Goal: Task Accomplishment & Management: Use online tool/utility

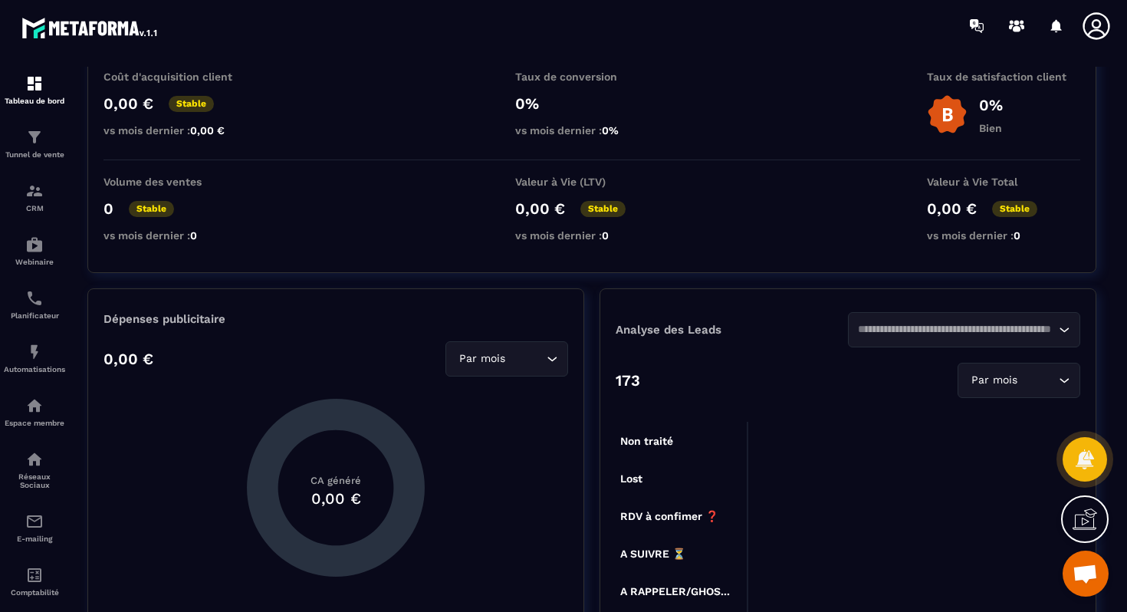
scroll to position [117, 0]
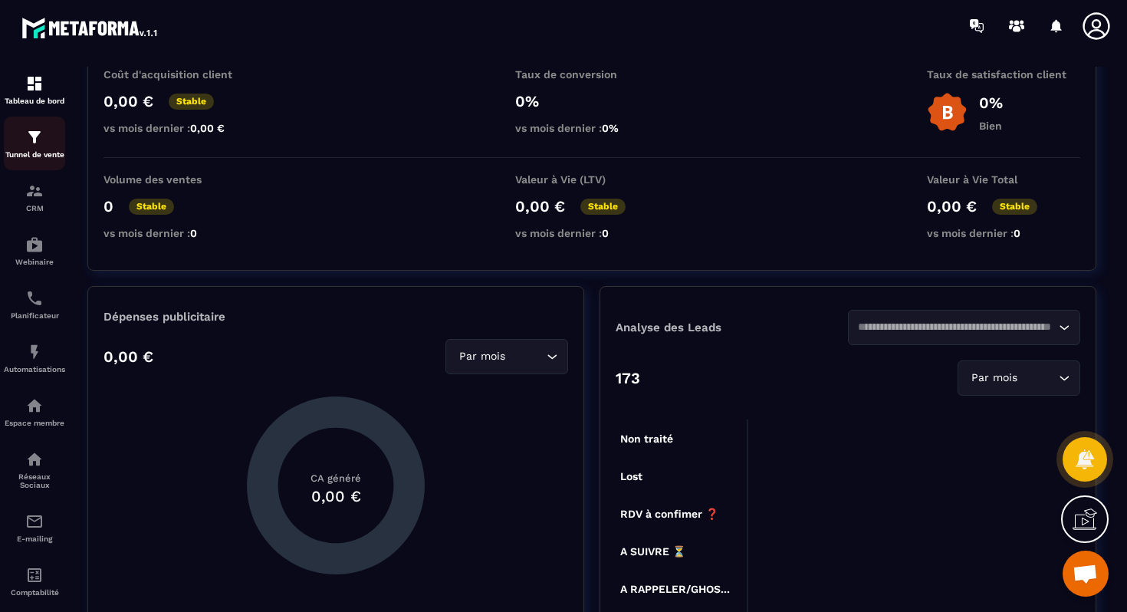
click at [44, 156] on p "Tunnel de vente" at bounding box center [34, 154] width 61 height 8
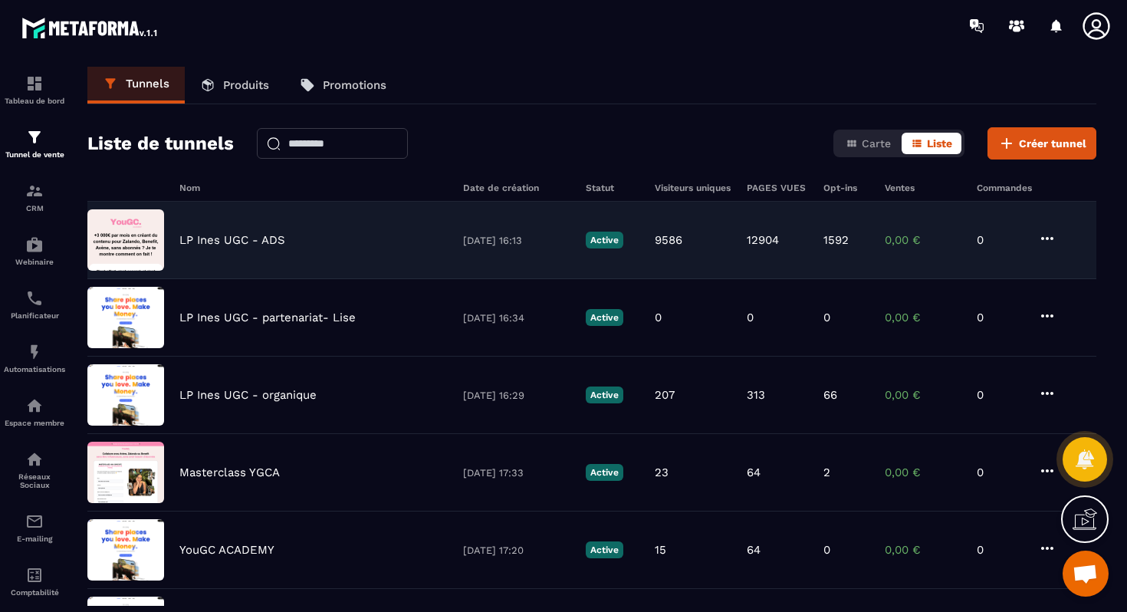
click at [259, 245] on p "LP Ines UGC - ADS" at bounding box center [232, 240] width 106 height 14
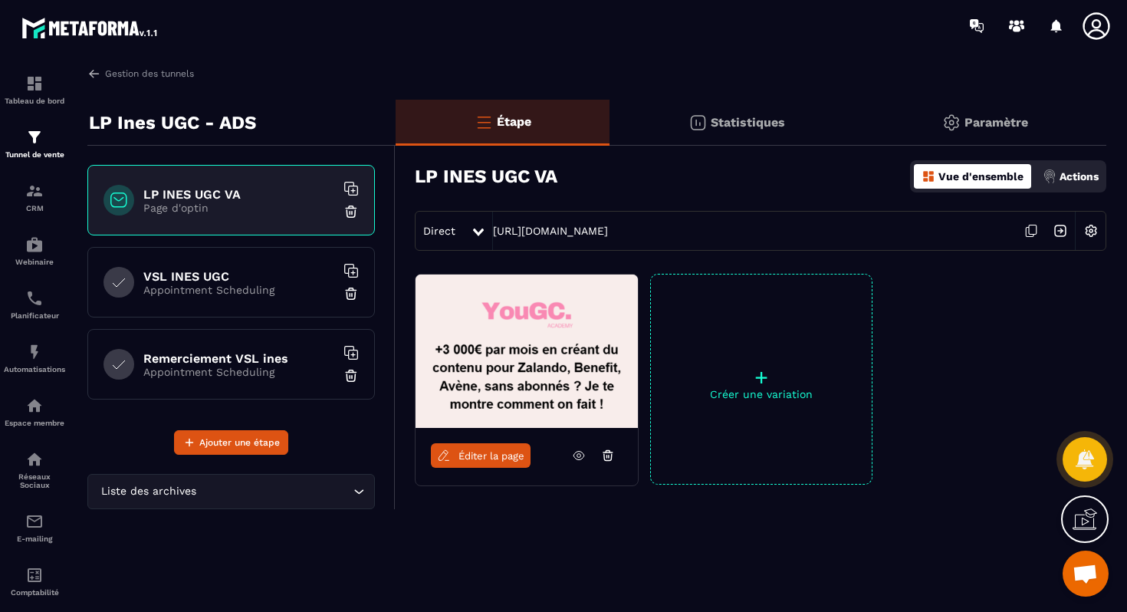
click at [1035, 233] on icon at bounding box center [1031, 230] width 29 height 29
click at [1033, 232] on icon at bounding box center [1031, 230] width 29 height 29
click at [1035, 237] on icon at bounding box center [1031, 230] width 29 height 29
